Goal: Task Accomplishment & Management: Complete application form

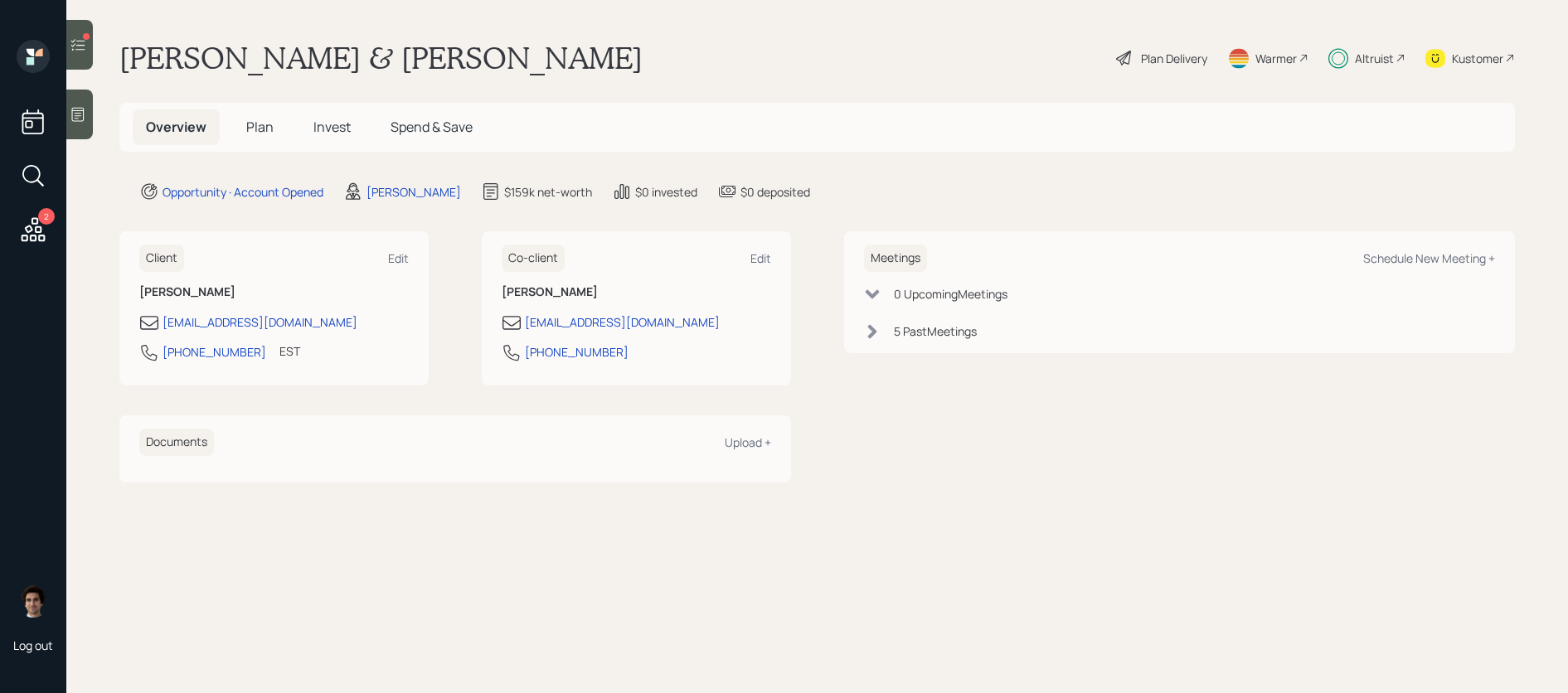
click at [337, 119] on span "Invest" at bounding box center [332, 127] width 37 height 18
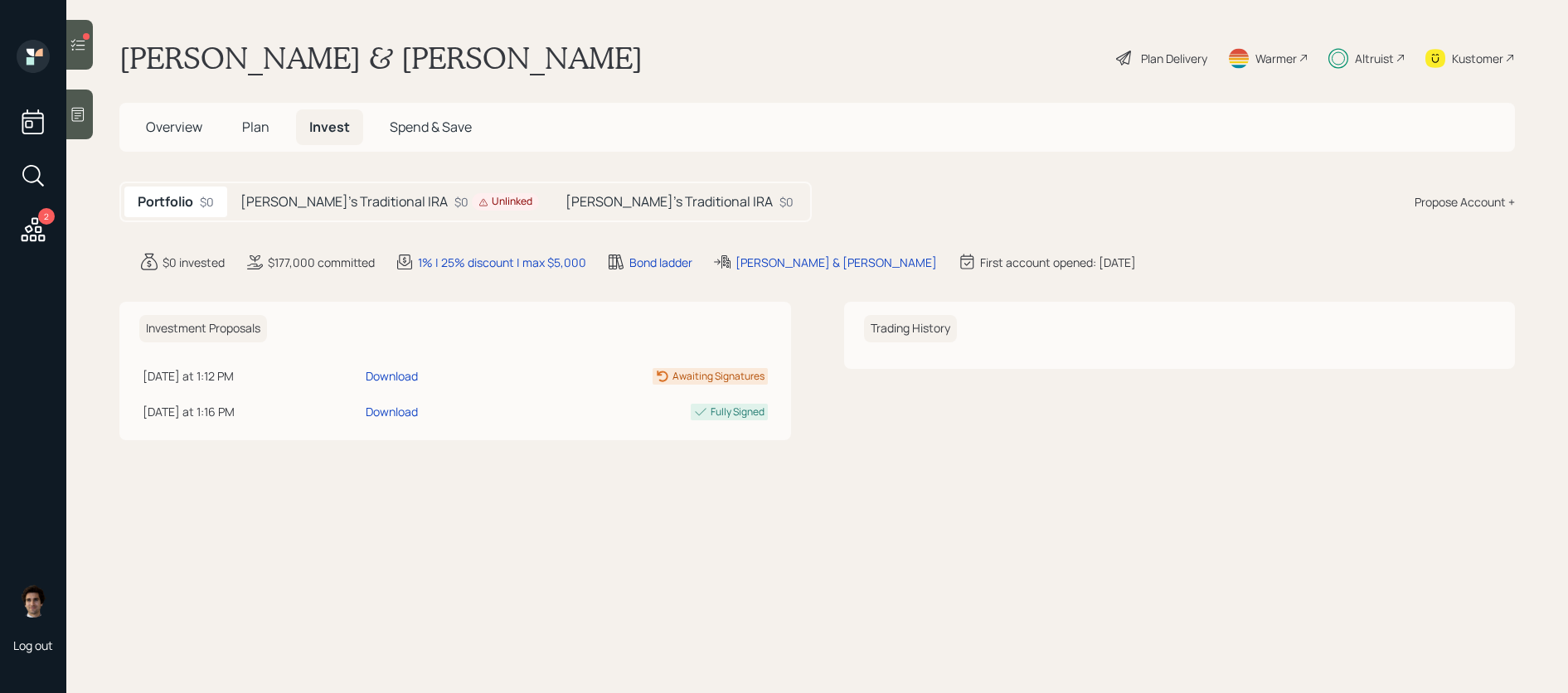
click at [479, 205] on div "Unlinked" at bounding box center [505, 201] width 54 height 14
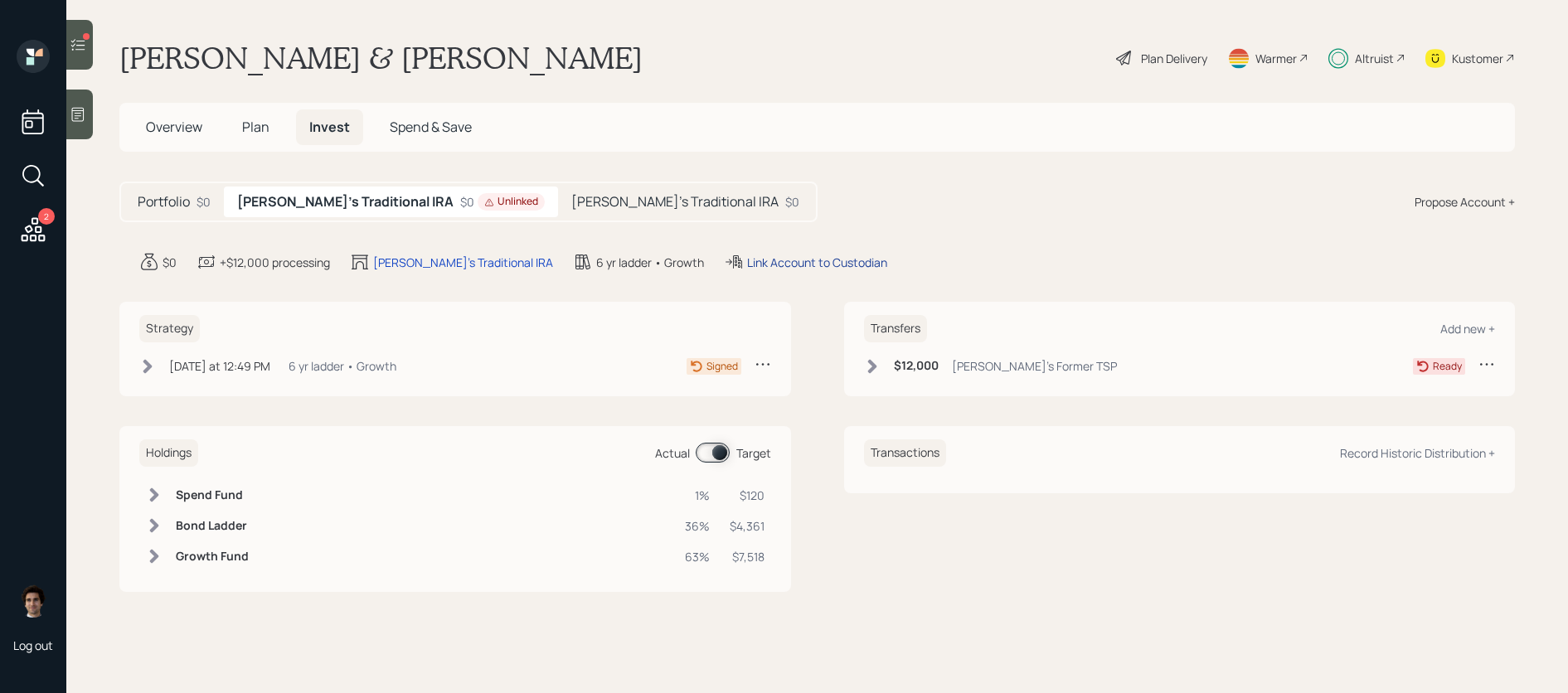
click at [747, 256] on div "Link Account to Custodian" at bounding box center [817, 262] width 140 height 17
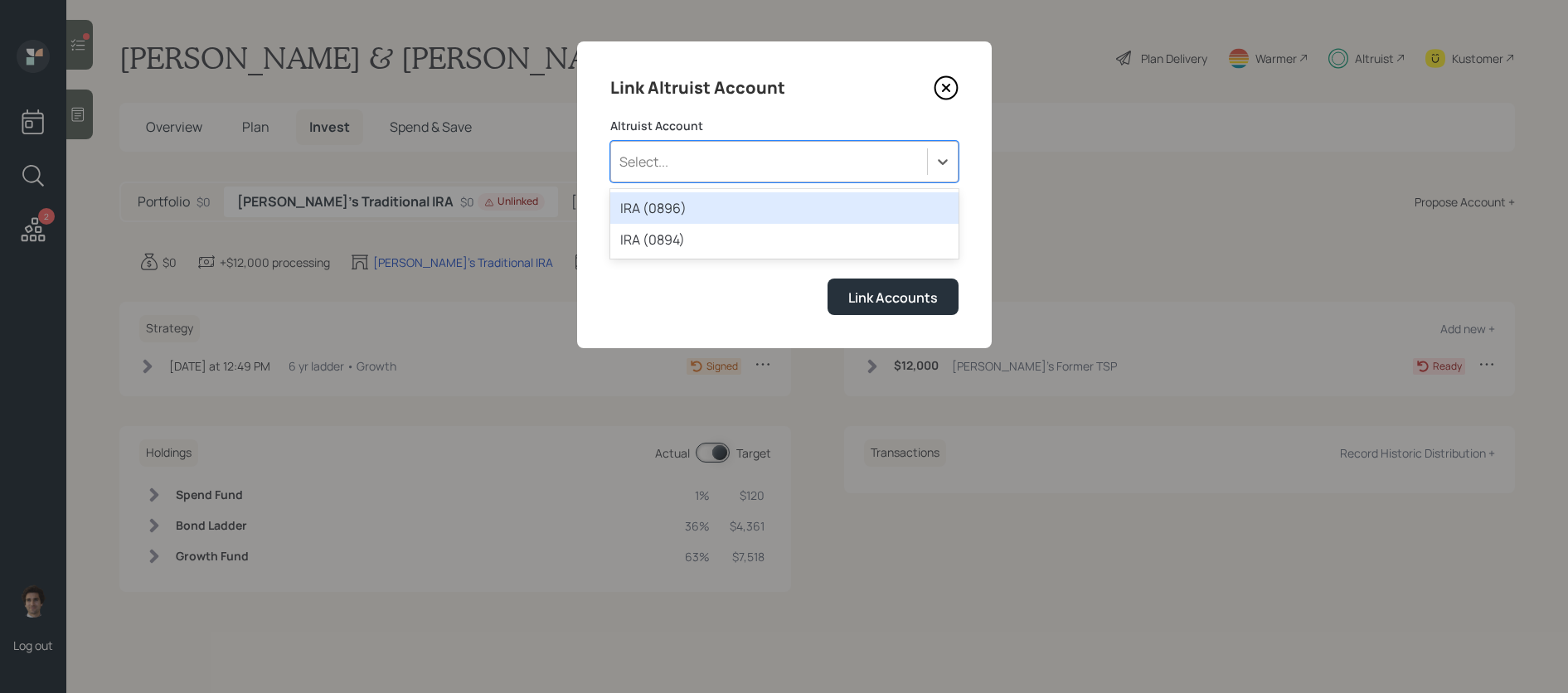
click at [693, 166] on div "Select..." at bounding box center [768, 162] width 316 height 29
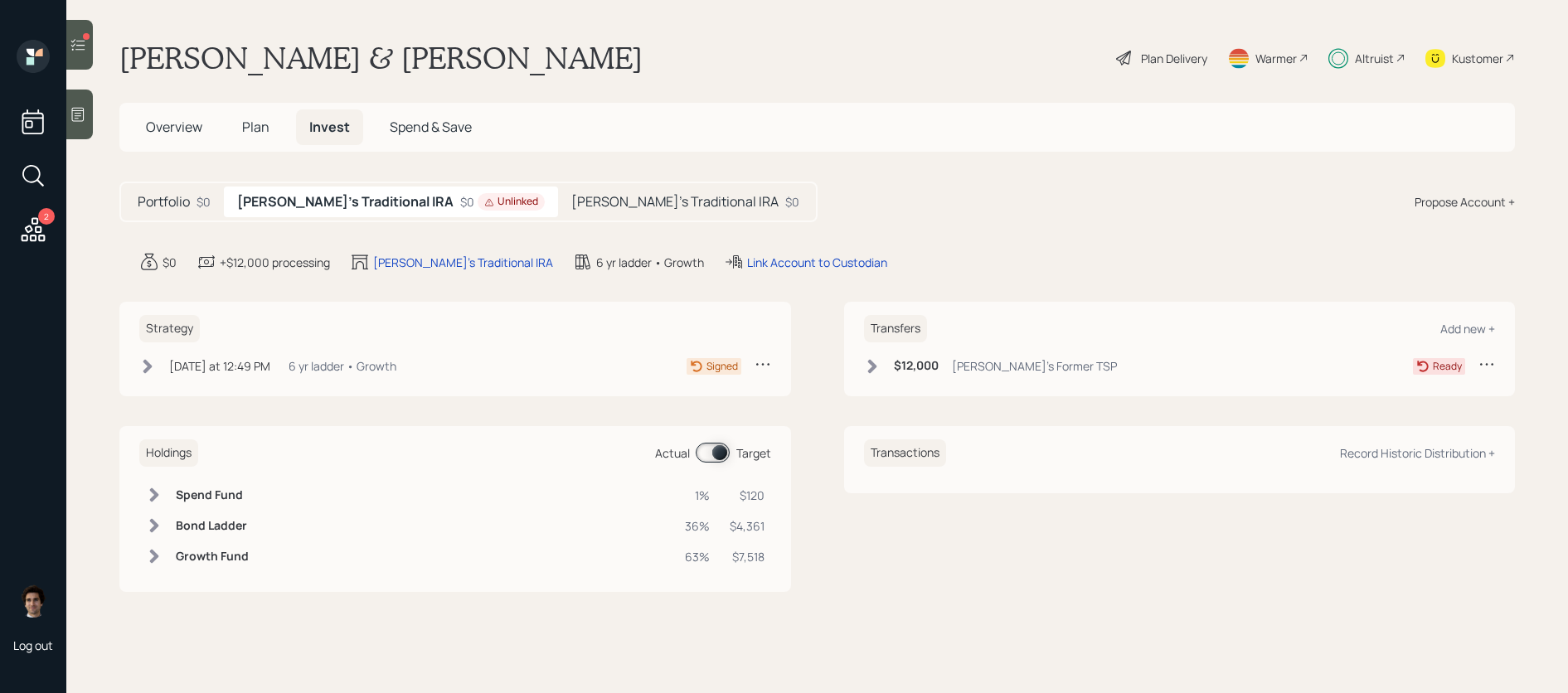
click at [594, 209] on h5 "Jon's Traditional IRA" at bounding box center [674, 202] width 207 height 16
click at [347, 194] on h5 "Kristie's Traditional IRA" at bounding box center [340, 202] width 207 height 16
click at [654, 265] on div "$0 +$12,000 processing Kristie's Traditional IRA 6 yr ladder • Growth Link Acco…" at bounding box center [826, 261] width 1375 height 20
click at [747, 265] on div "Link Account to Custodian" at bounding box center [817, 262] width 140 height 17
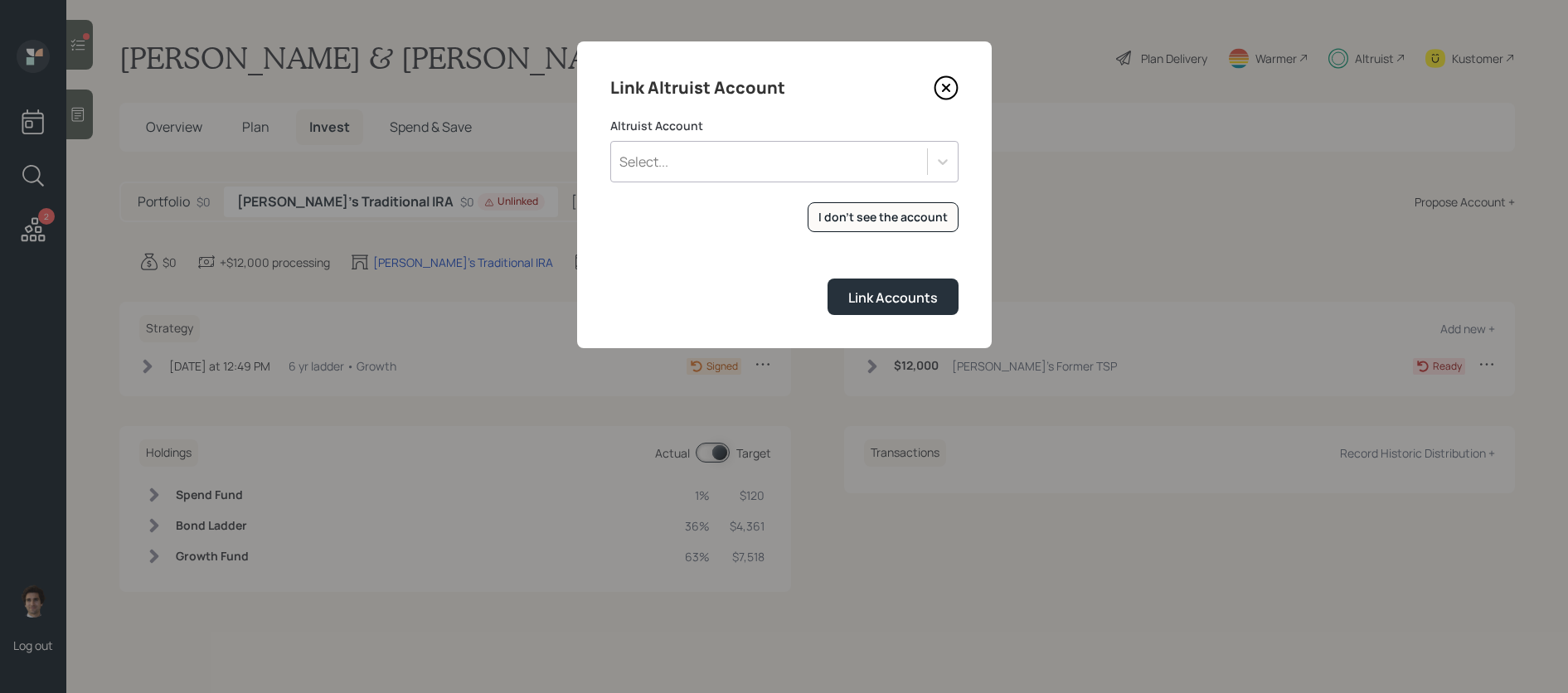
click at [703, 127] on label "Altruist Account" at bounding box center [784, 126] width 348 height 16
click at [704, 156] on div "Select..." at bounding box center [768, 162] width 316 height 29
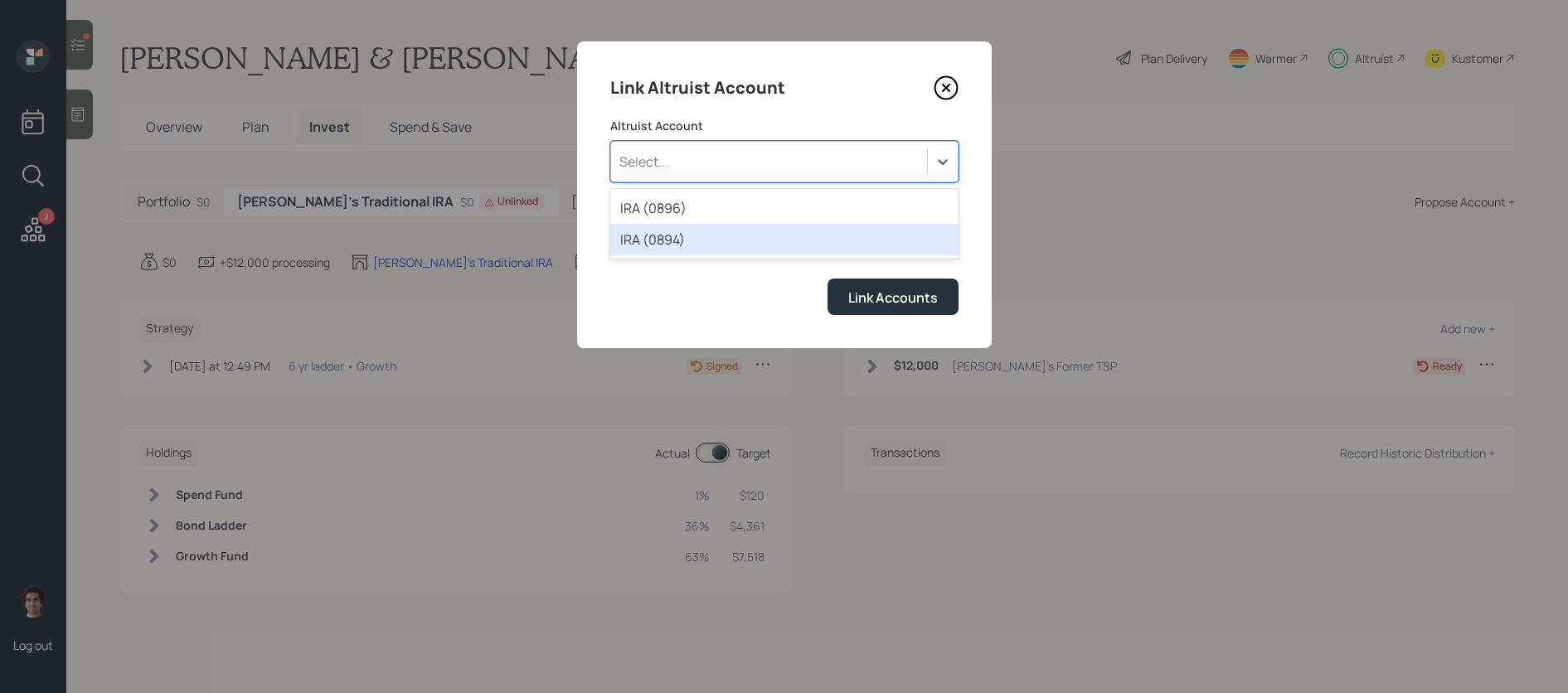
click at [748, 235] on div "IRA (0894)" at bounding box center [784, 239] width 348 height 31
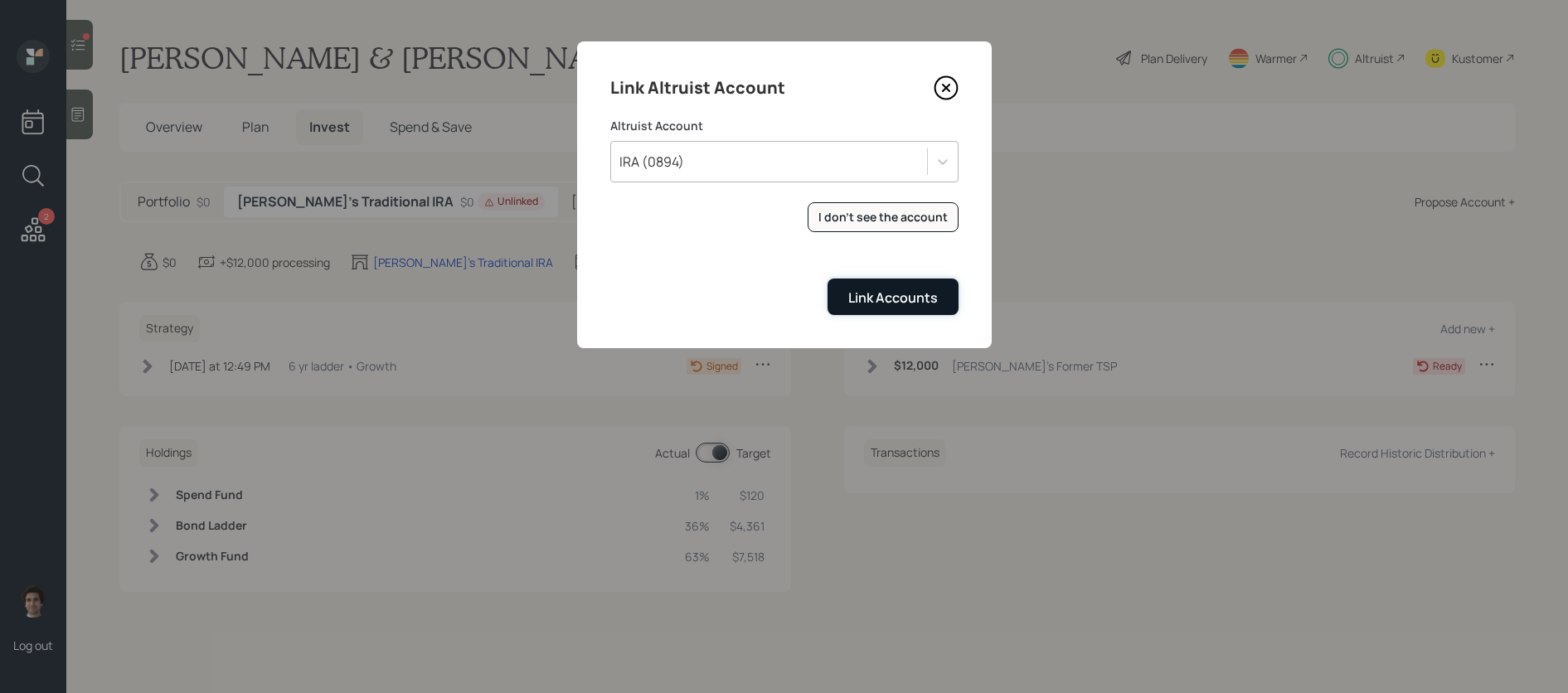
click at [889, 278] on button "Link Accounts" at bounding box center [892, 296] width 131 height 35
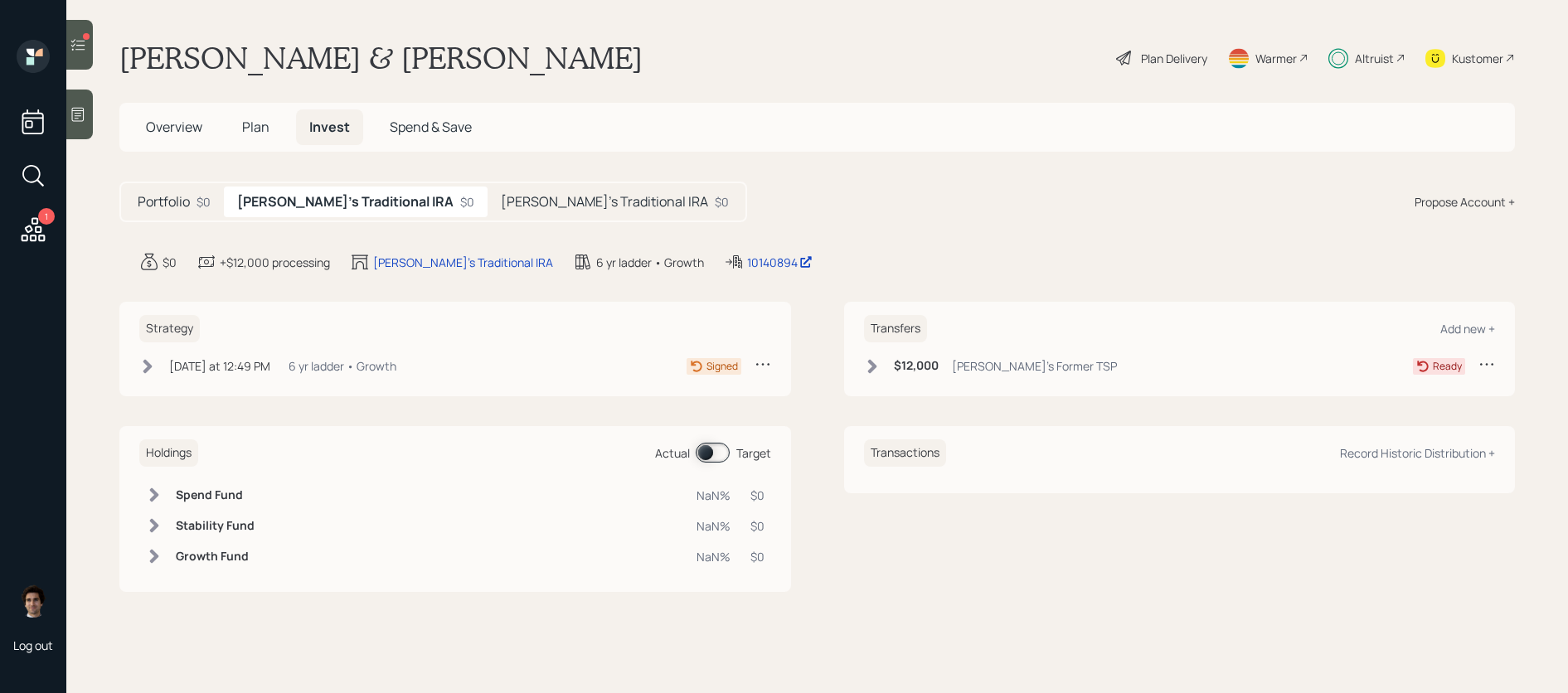
click at [27, 240] on icon at bounding box center [33, 229] width 24 height 24
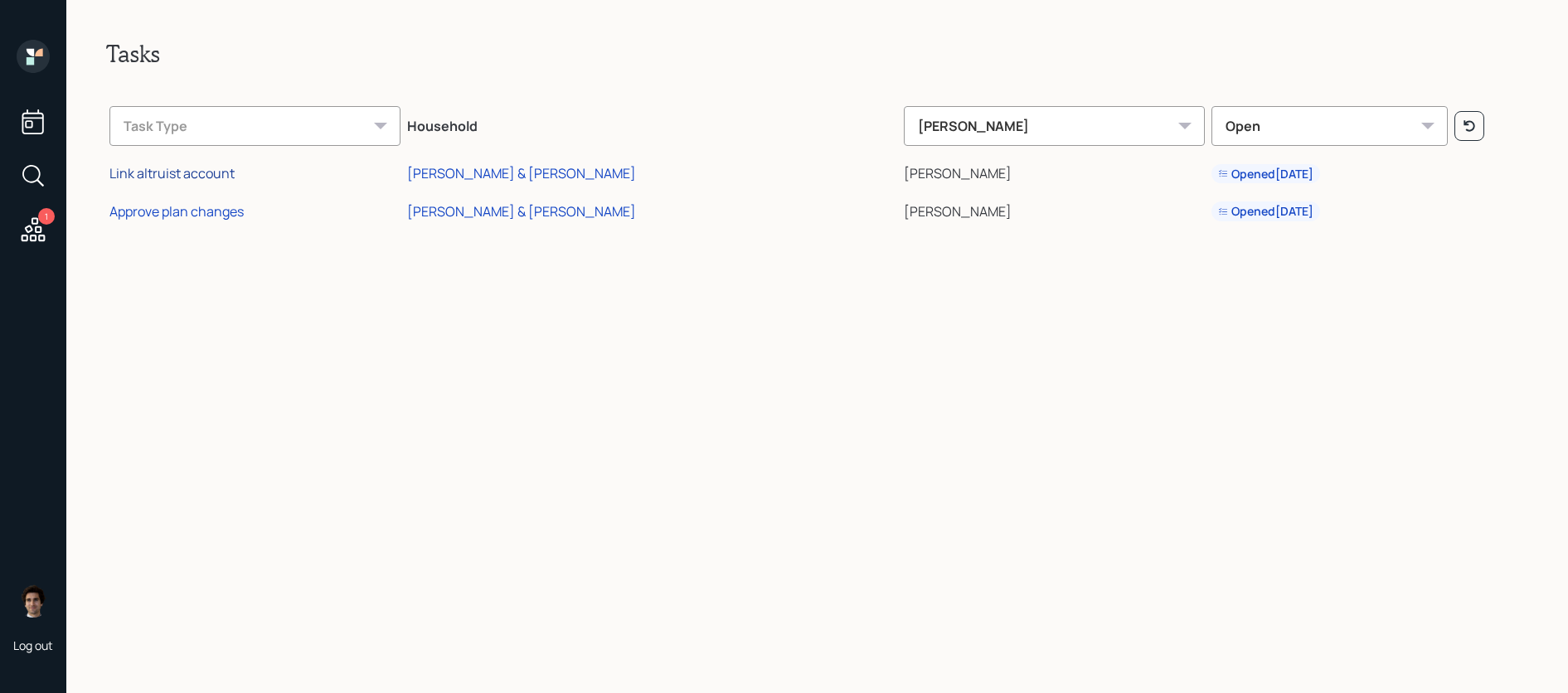
click at [216, 169] on div "Link altruist account" at bounding box center [172, 173] width 125 height 18
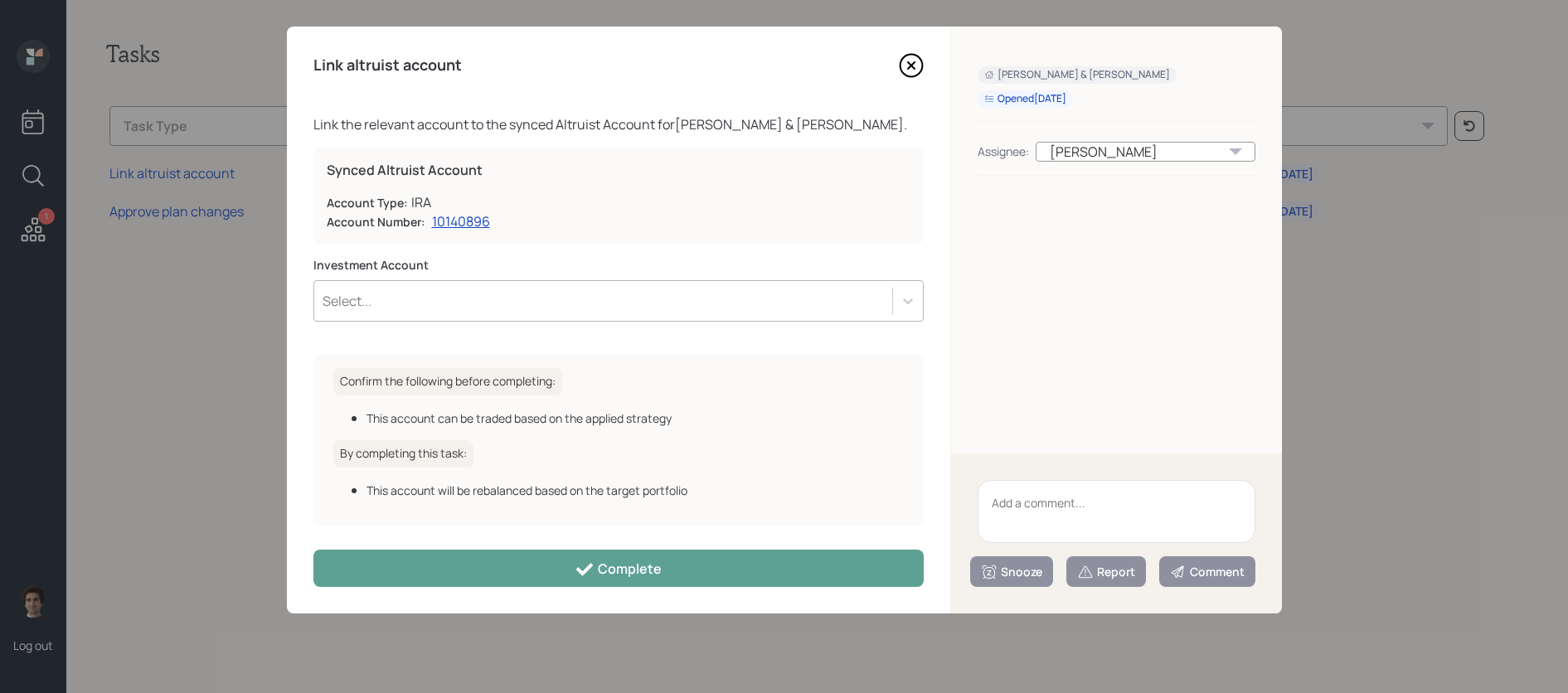
click at [558, 280] on div "Select..." at bounding box center [619, 300] width 610 height 41
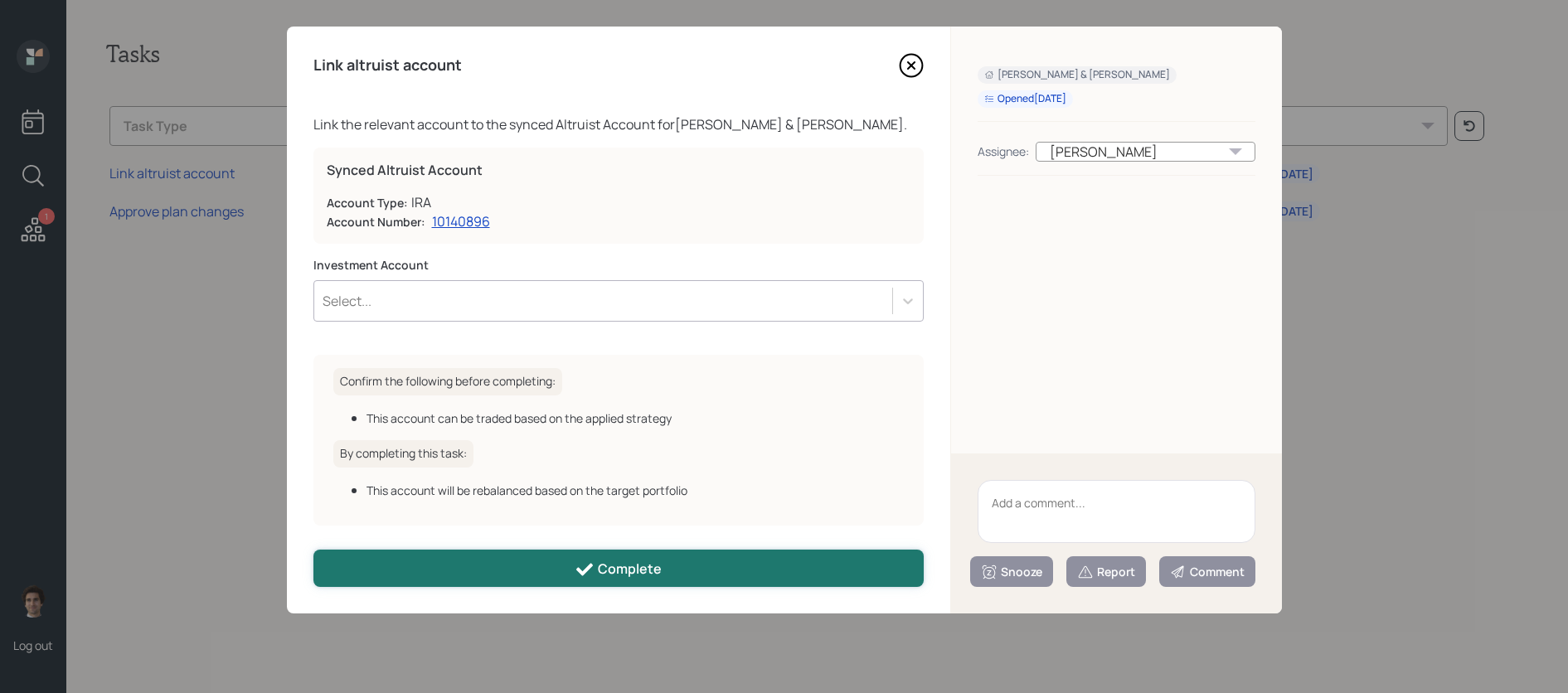
click at [704, 552] on button "Complete" at bounding box center [619, 568] width 610 height 37
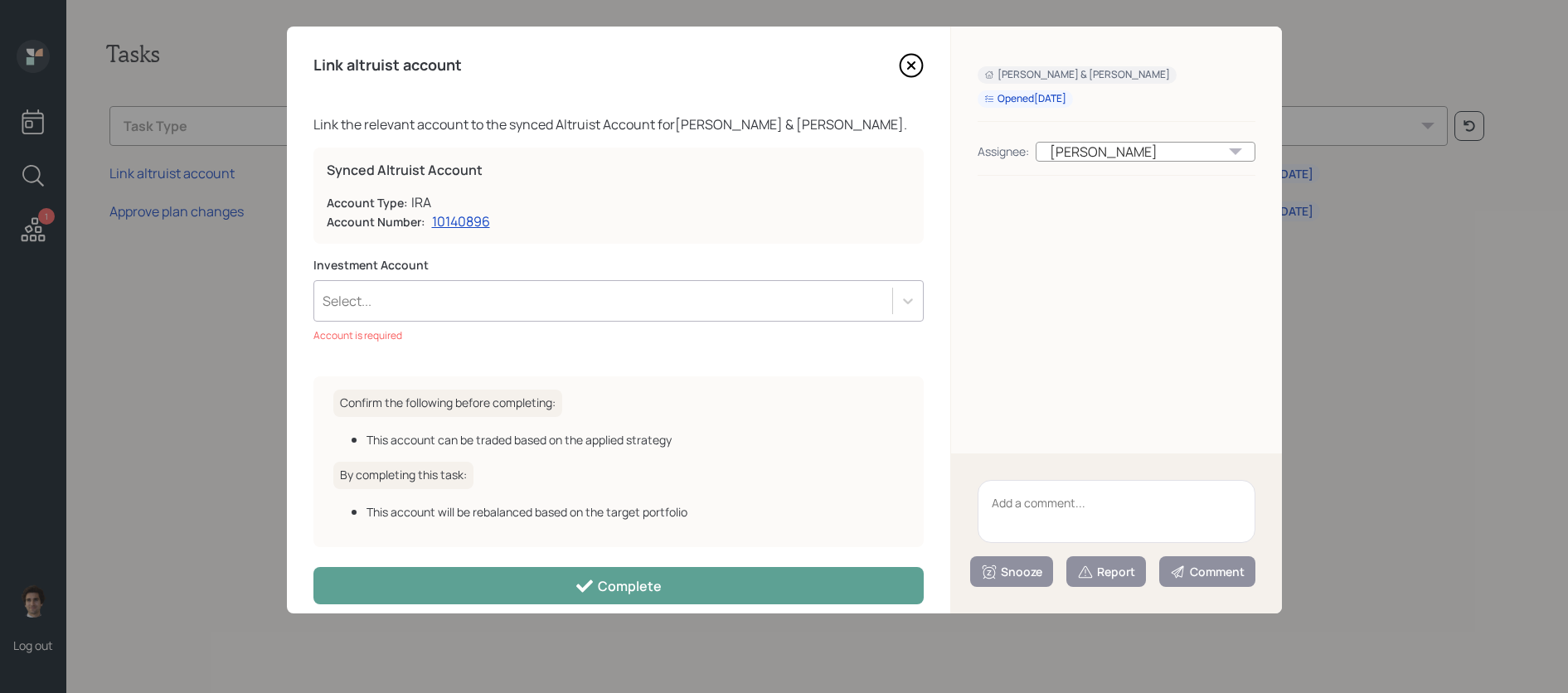
click at [921, 74] on icon at bounding box center [911, 66] width 25 height 25
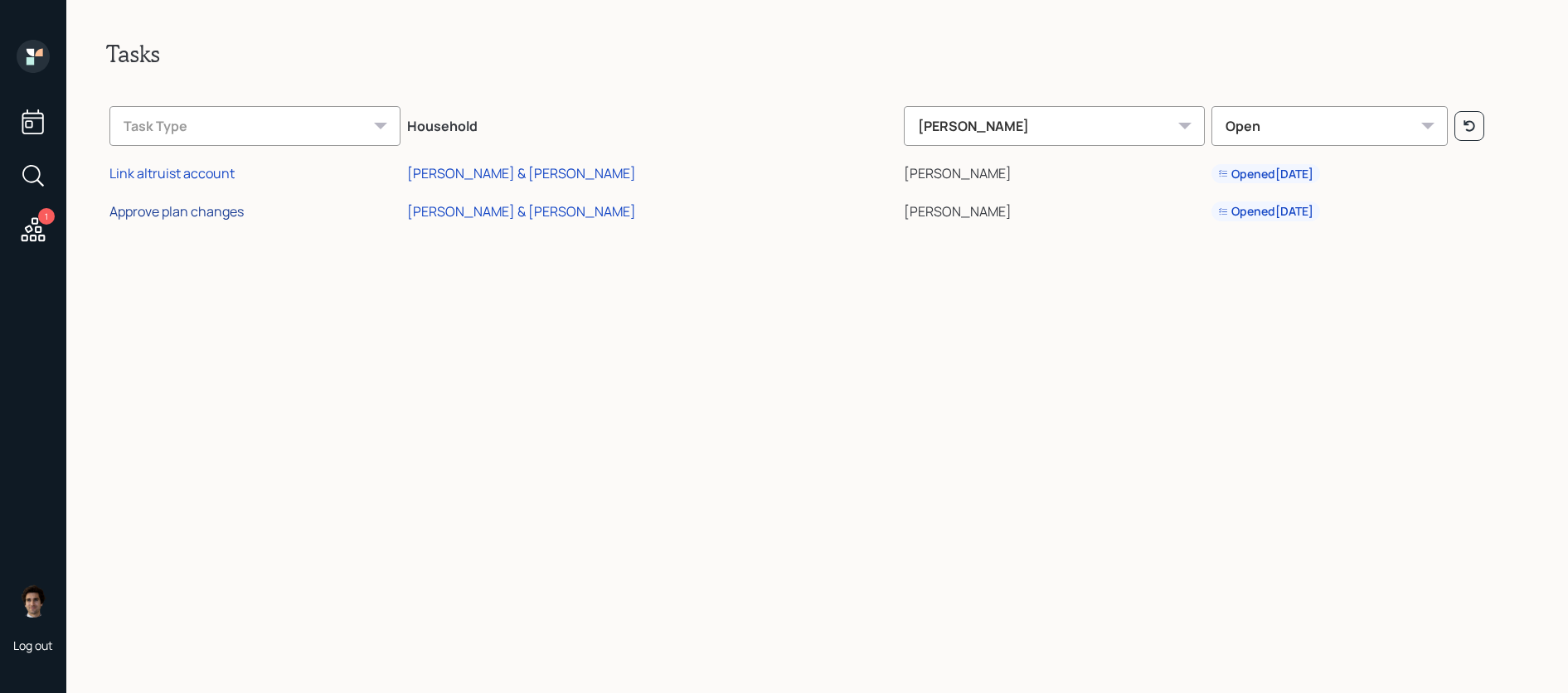
click at [233, 209] on div "Approve plan changes" at bounding box center [176, 211] width 134 height 18
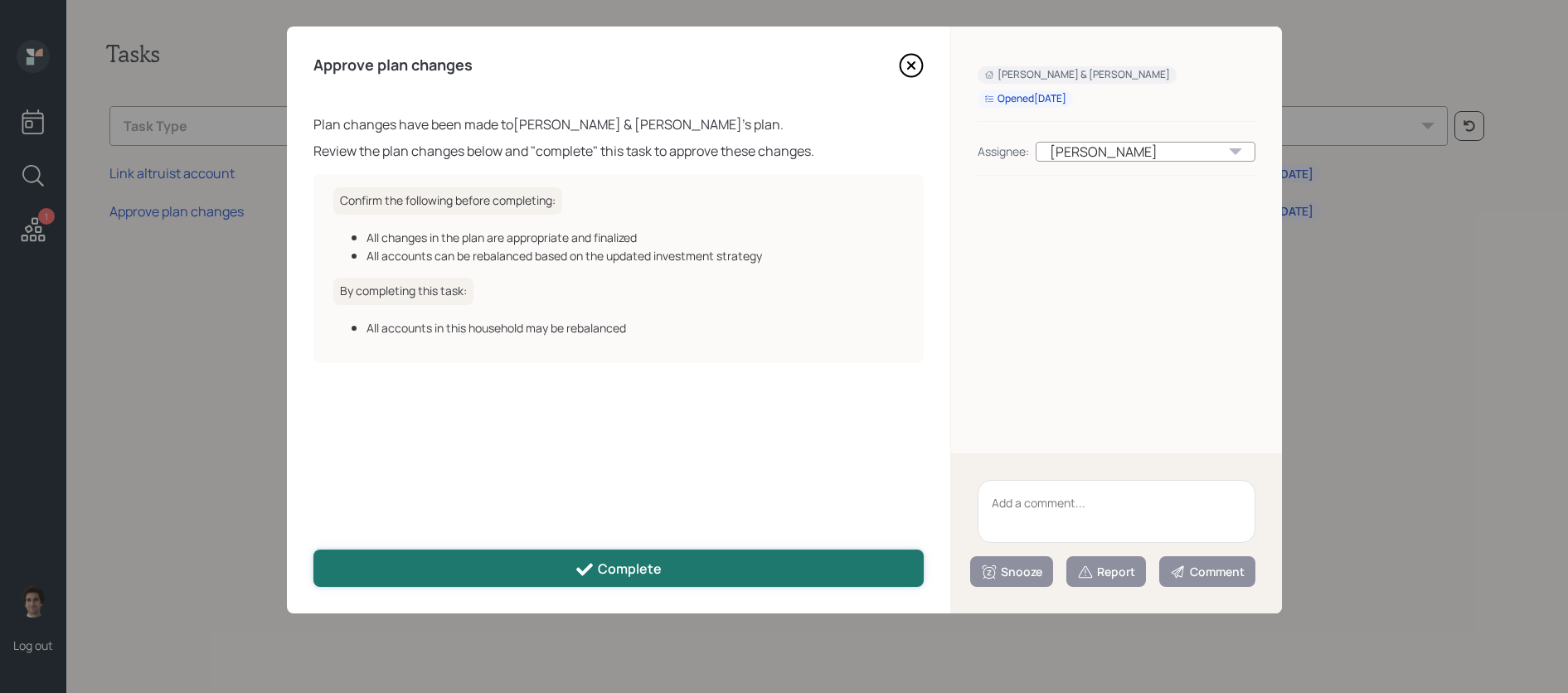
click at [621, 557] on button "Complete" at bounding box center [619, 568] width 610 height 37
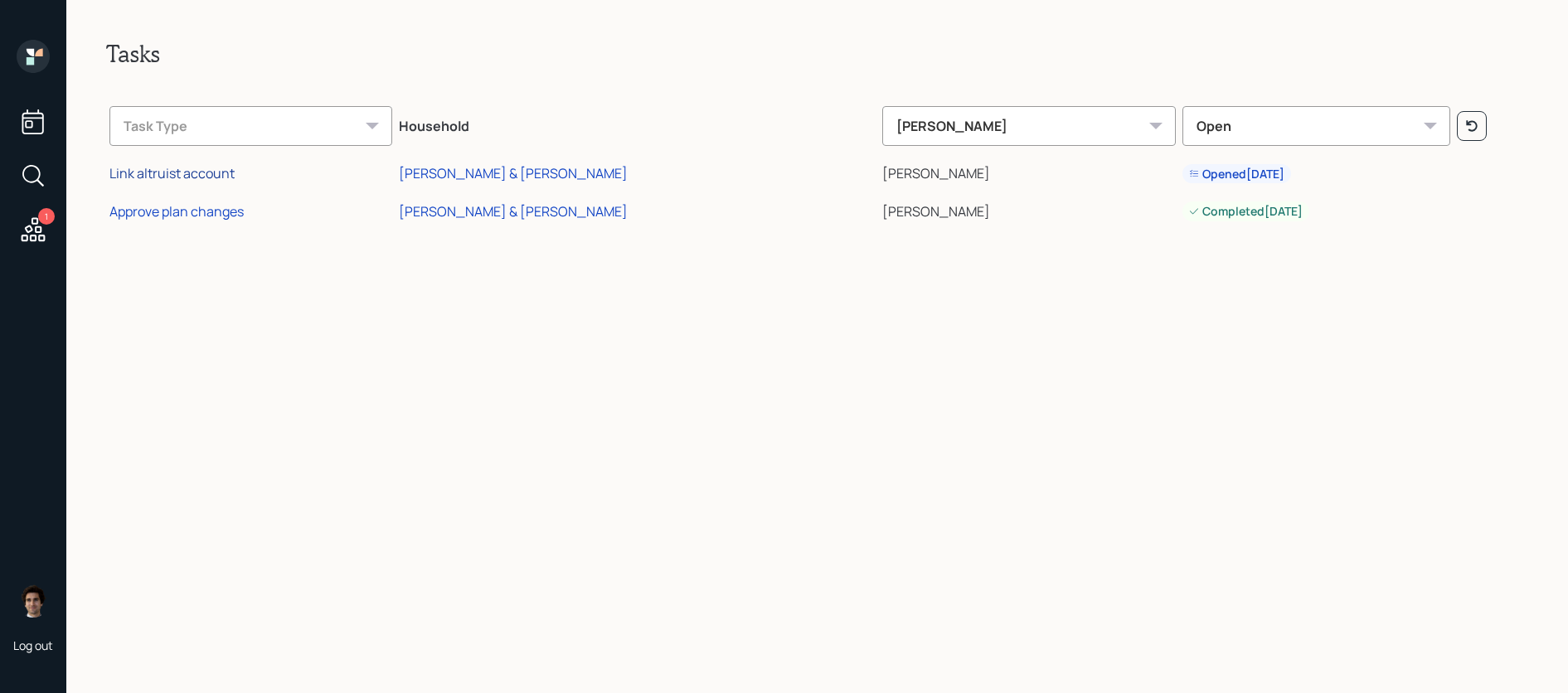
click at [174, 174] on div "Link altruist account" at bounding box center [172, 173] width 125 height 18
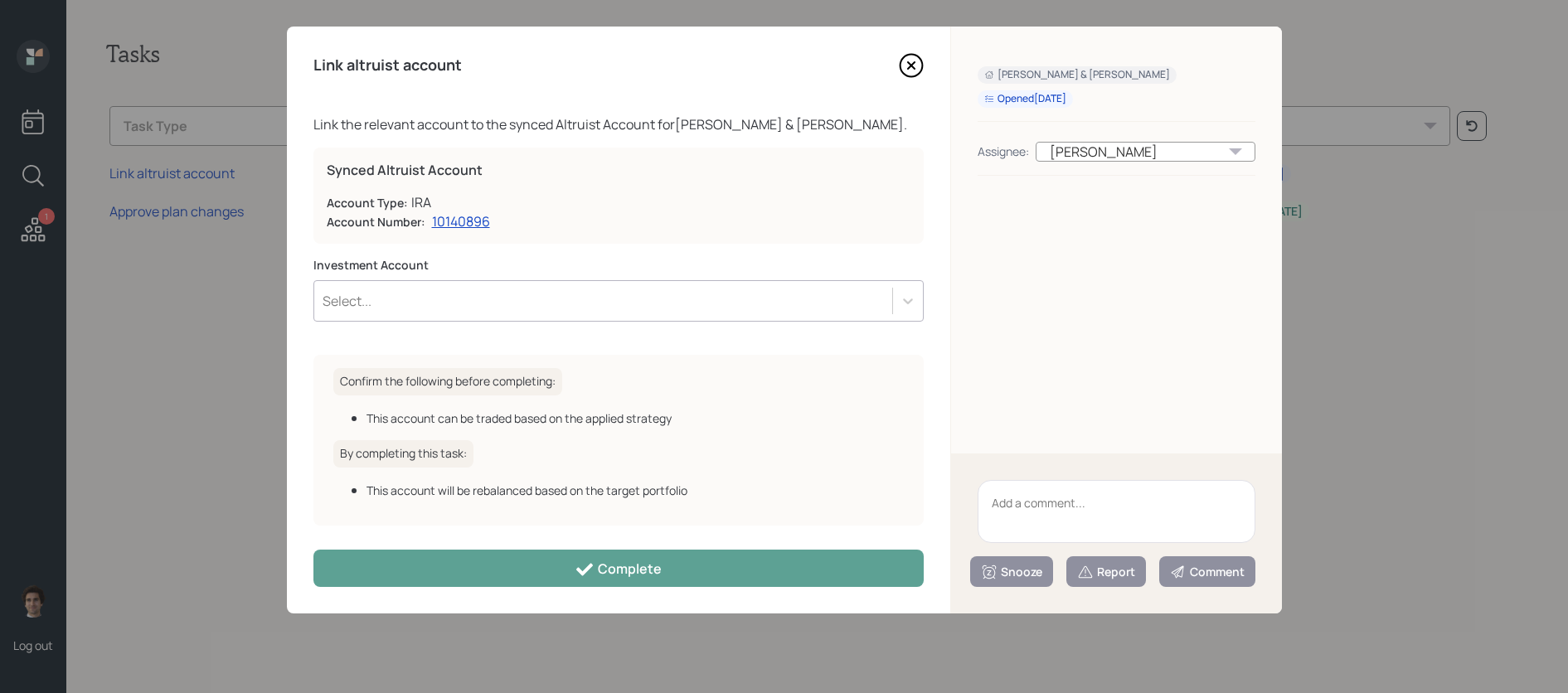
click at [1030, 508] on textarea at bounding box center [1116, 512] width 277 height 63
type textarea "account incorrectly opened"
click at [1069, 571] on button "Report" at bounding box center [1107, 572] width 80 height 31
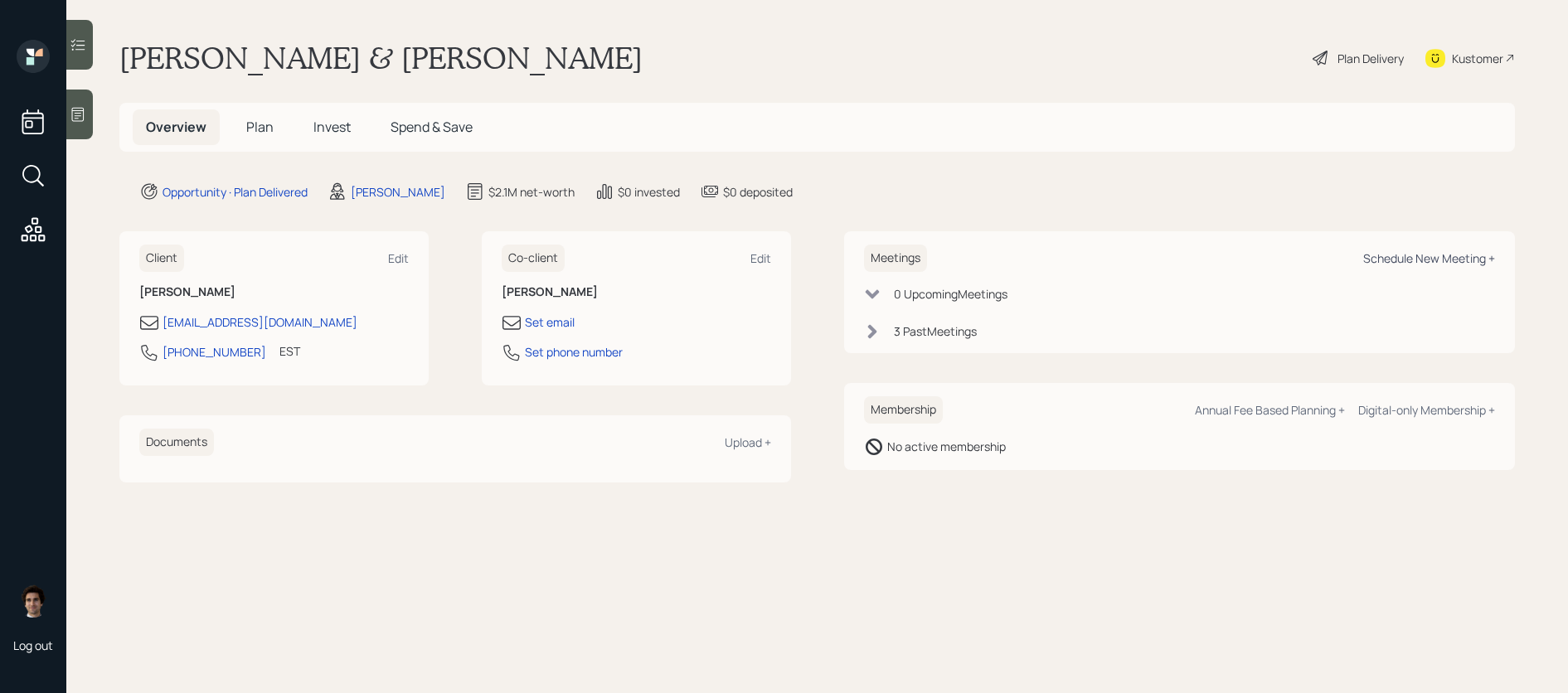
click at [1398, 263] on div "Schedule New Meeting +" at bounding box center [1429, 258] width 132 height 16
select select "59554aeb-d739-4552-90b9-0d27d70b4bf7"
